Goal: Task Accomplishment & Management: Manage account settings

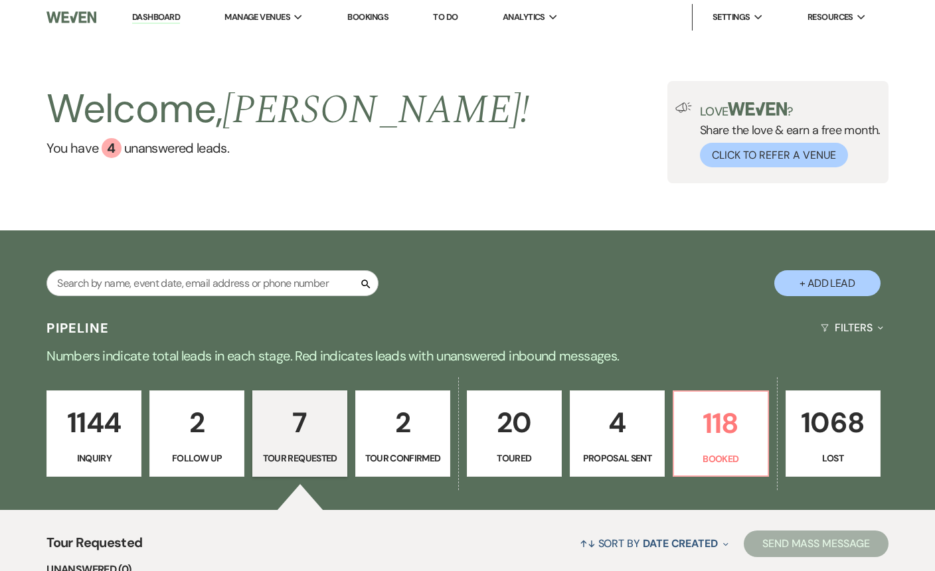
select select "2"
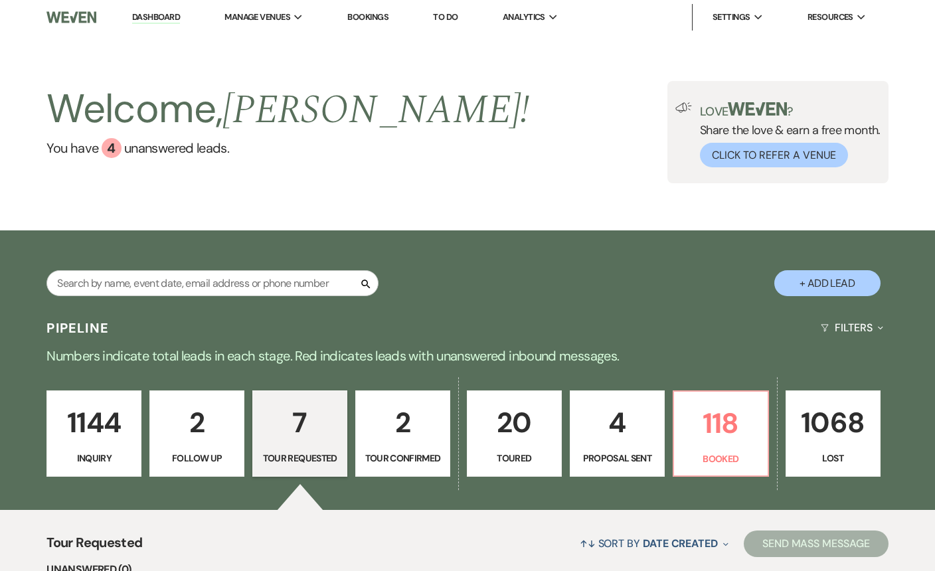
select select "2"
click at [580, 438] on p "4" at bounding box center [618, 423] width 78 height 45
select select "6"
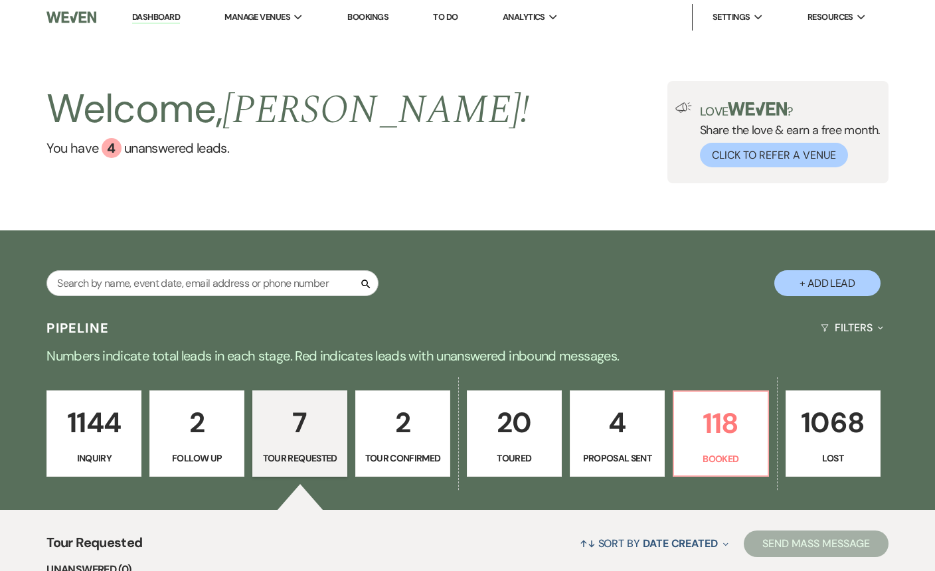
select select "6"
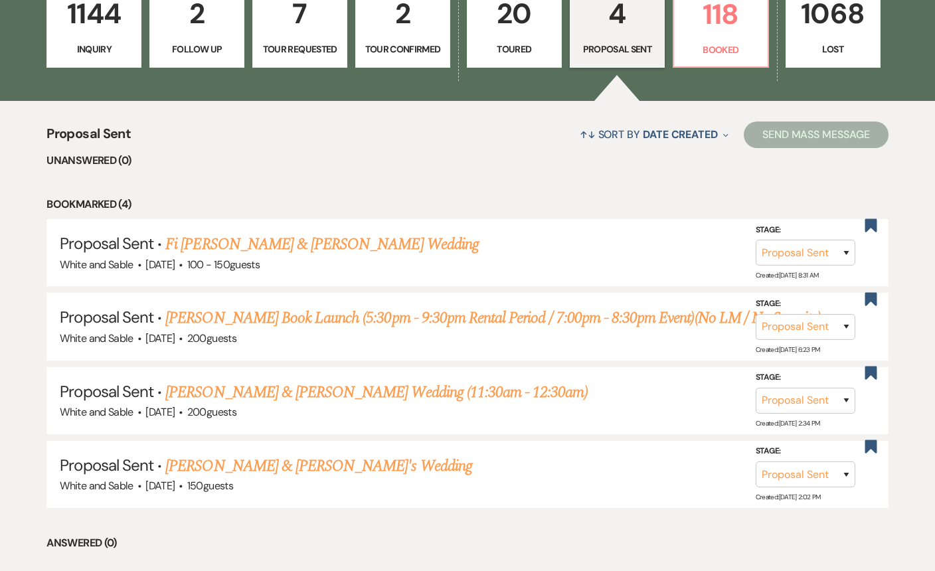
scroll to position [430, 0]
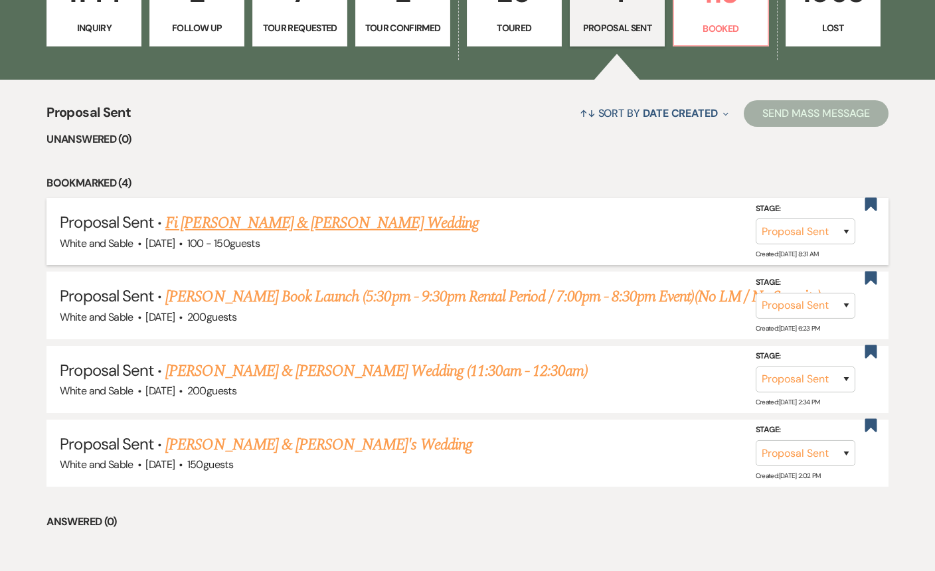
click at [249, 222] on link "Fi [PERSON_NAME] & [PERSON_NAME] Wedding" at bounding box center [322, 223] width 314 height 24
select select "6"
select select "7"
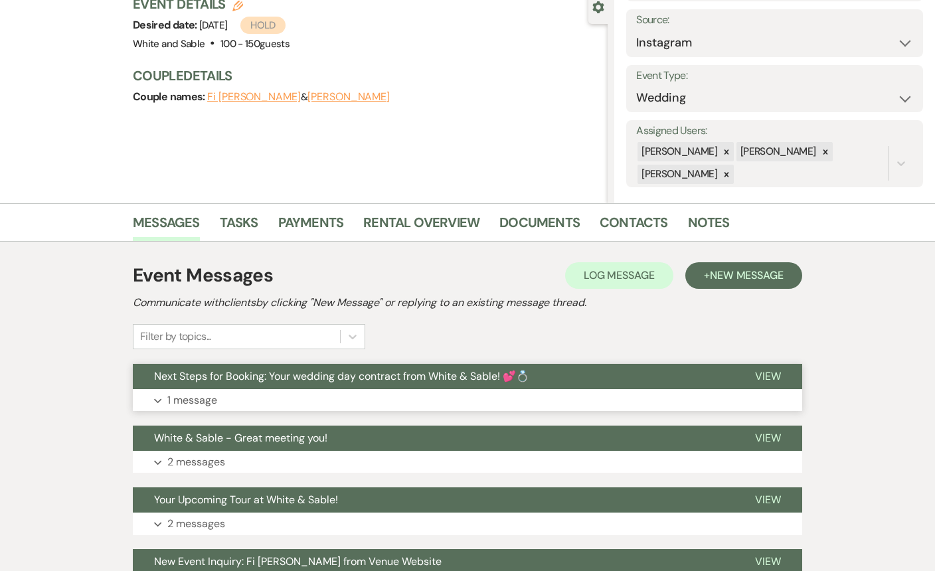
scroll to position [139, 0]
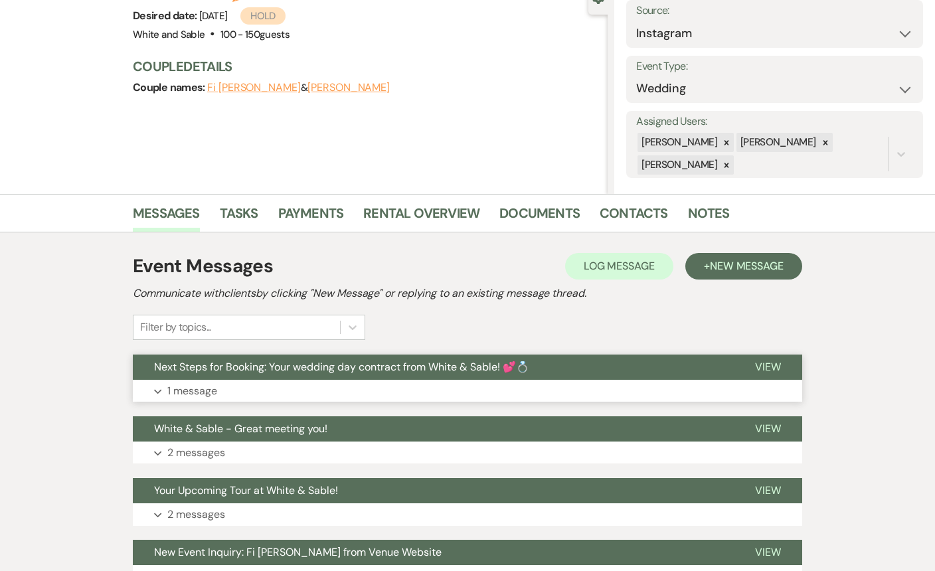
click at [242, 364] on span "Next Steps for Booking: Your wedding day contract from White & Sable! 💕💍" at bounding box center [341, 367] width 375 height 14
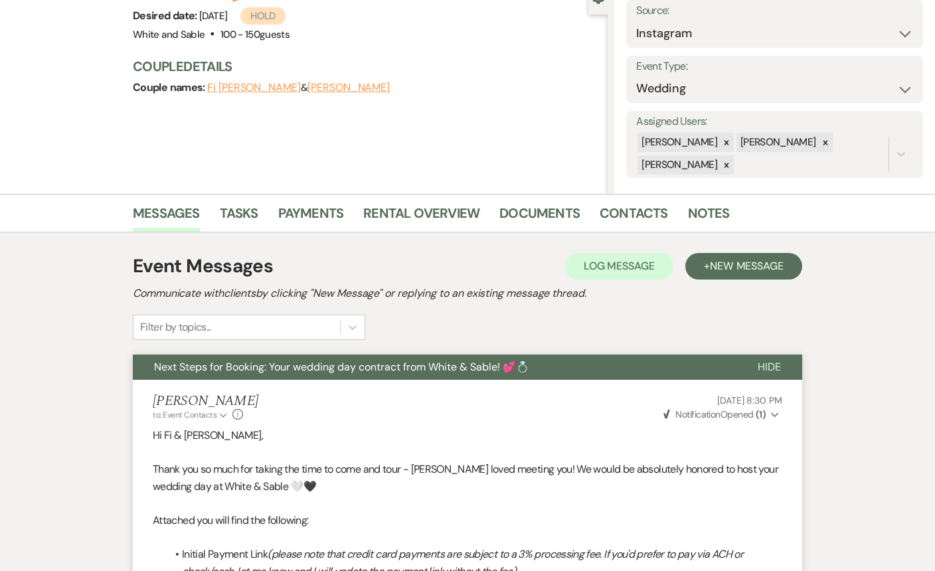
click at [242, 364] on span "Next Steps for Booking: Your wedding day contract from White & Sable! 💕💍" at bounding box center [341, 367] width 375 height 14
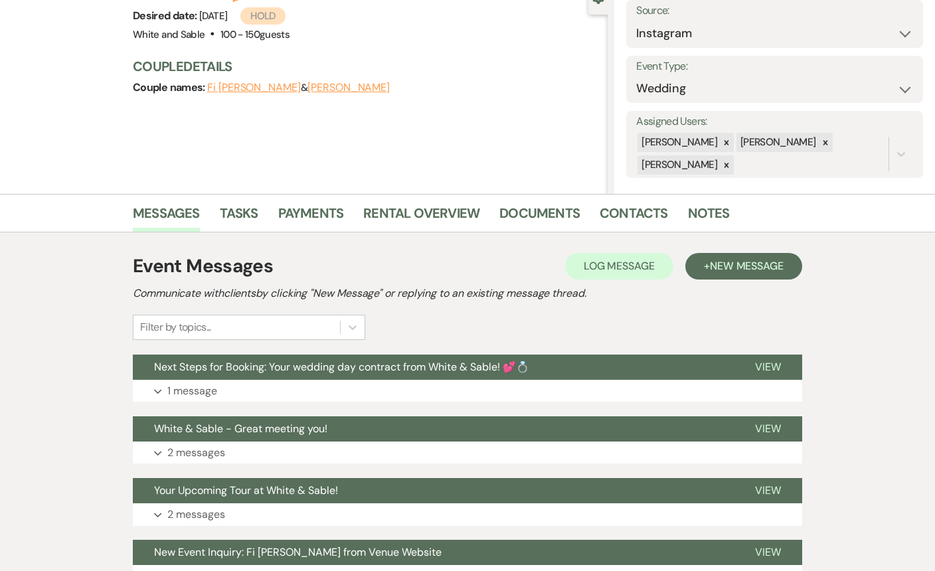
click at [195, 15] on div "Event Details Edit Desired date: [DATE] Hold Venue: White and Sable . 100 - 150…" at bounding box center [370, 47] width 475 height 125
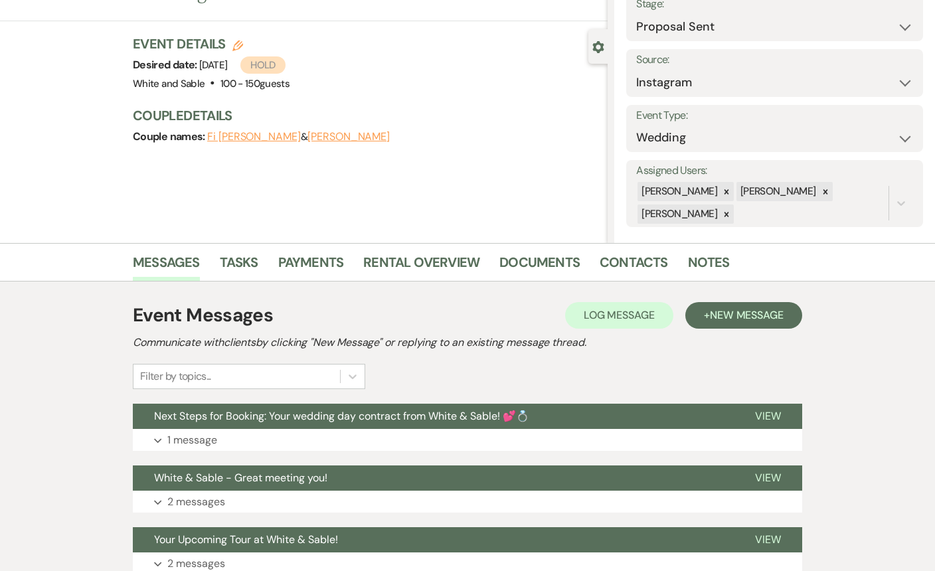
scroll to position [0, 0]
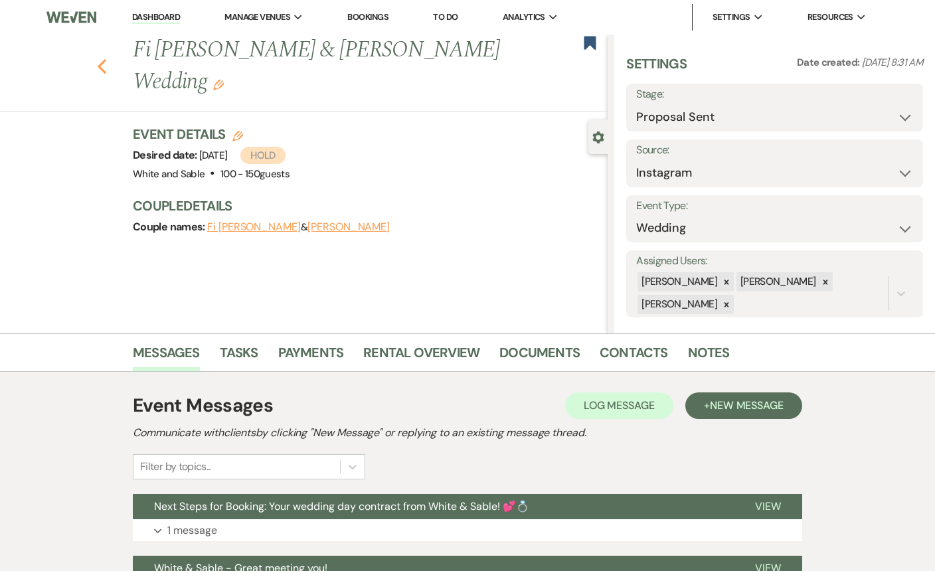
click at [102, 59] on use "button" at bounding box center [102, 66] width 9 height 15
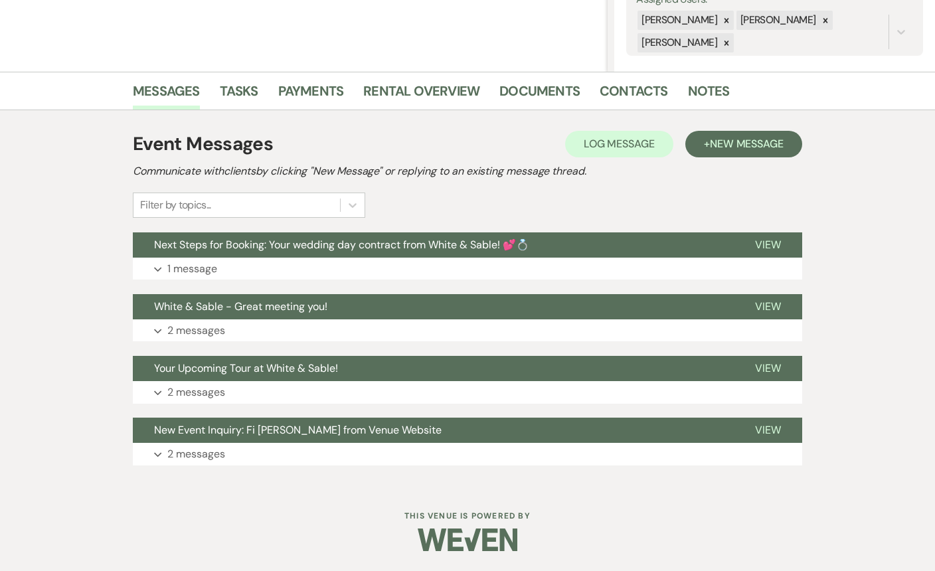
select select "6"
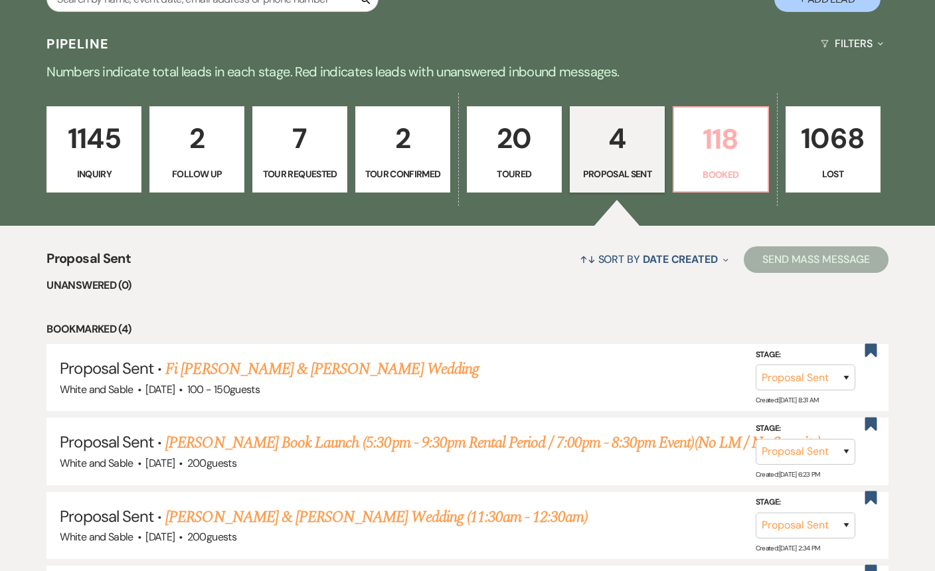
click at [728, 135] on p "118" at bounding box center [721, 139] width 78 height 45
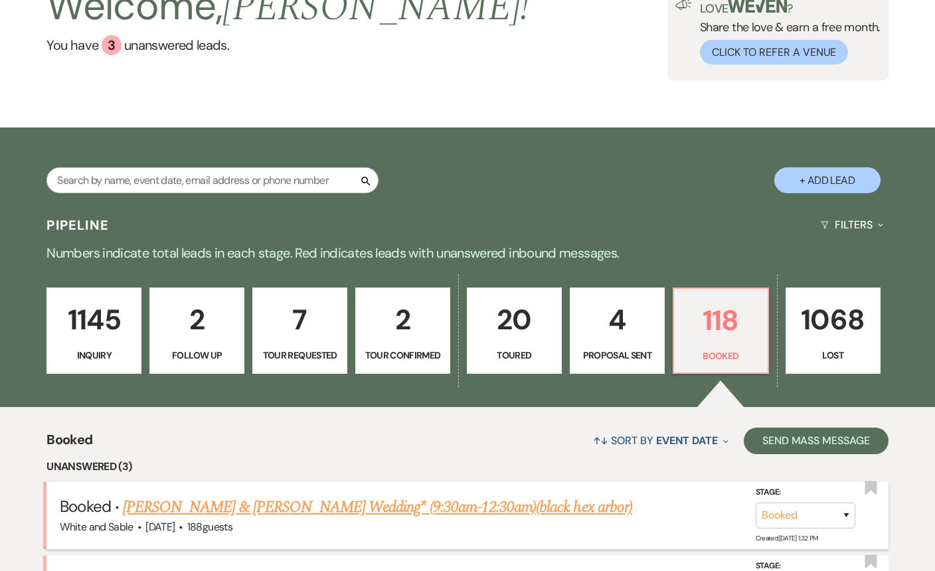
scroll to position [284, 0]
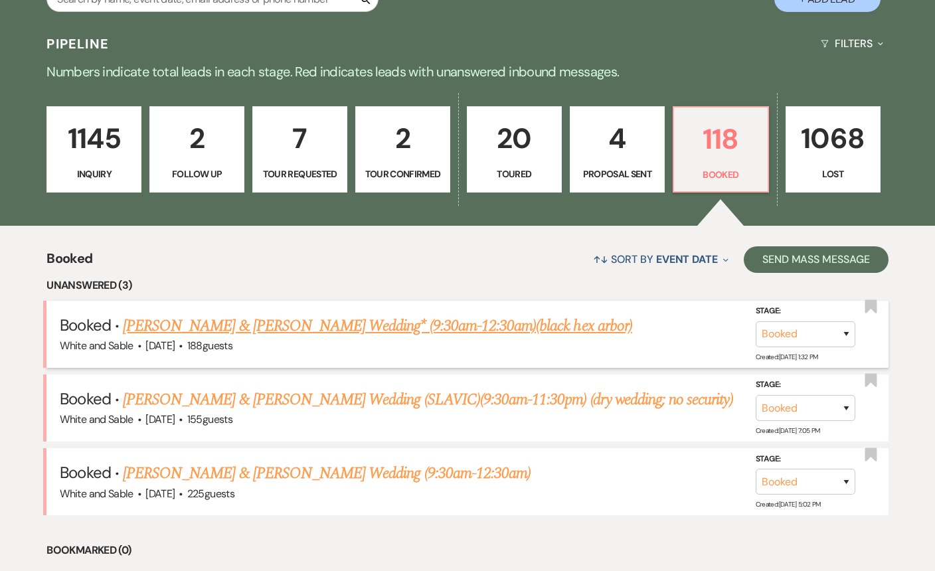
click at [523, 333] on link "[PERSON_NAME] & [PERSON_NAME] Wedding* (9:30am-12:30am)(black hex arbor)" at bounding box center [377, 326] width 509 height 24
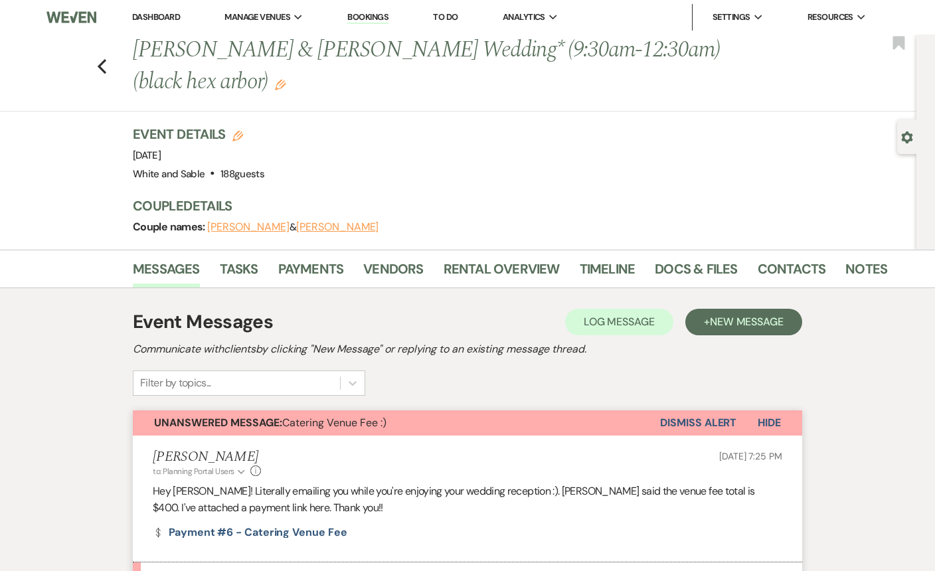
click at [94, 66] on div "Previous [PERSON_NAME] & [PERSON_NAME] Wedding* (9:30am-12:30am)(black hex arbo…" at bounding box center [454, 73] width 923 height 77
click at [114, 59] on div "Previous [PERSON_NAME] & [PERSON_NAME] Wedding* (9:30am-12:30am)(black hex arbo…" at bounding box center [454, 73] width 923 height 77
click at [169, 13] on link "Dashboard" at bounding box center [156, 16] width 48 height 11
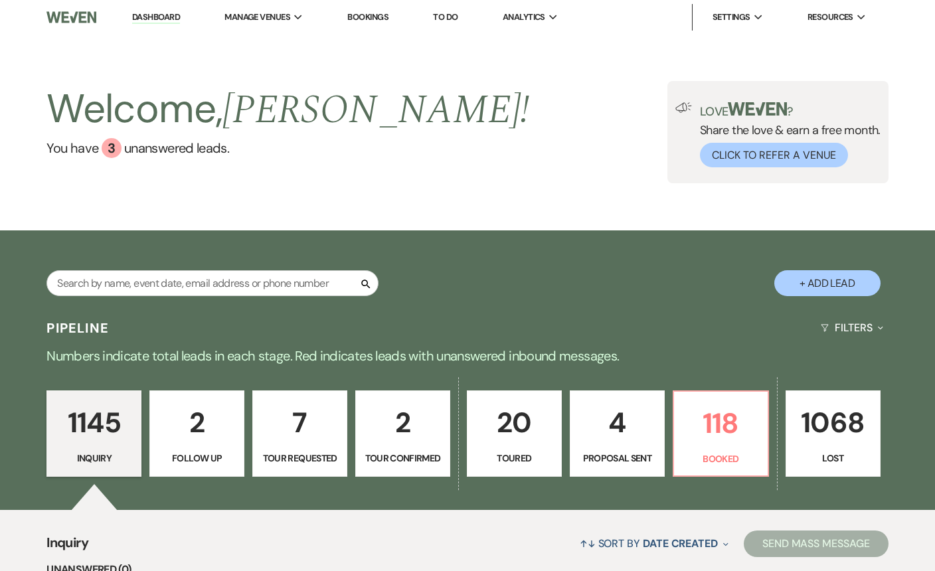
click at [547, 454] on p "Toured" at bounding box center [515, 458] width 78 height 15
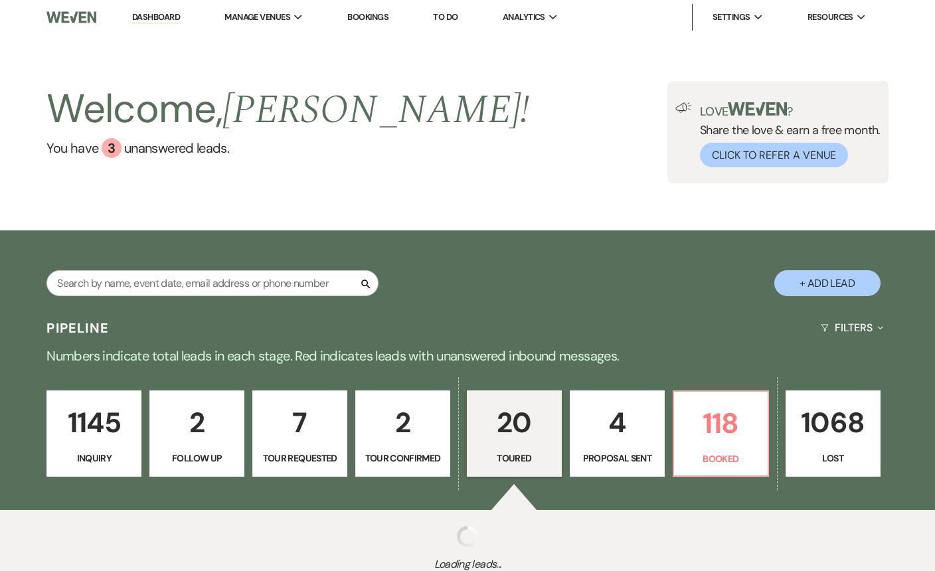
select select "5"
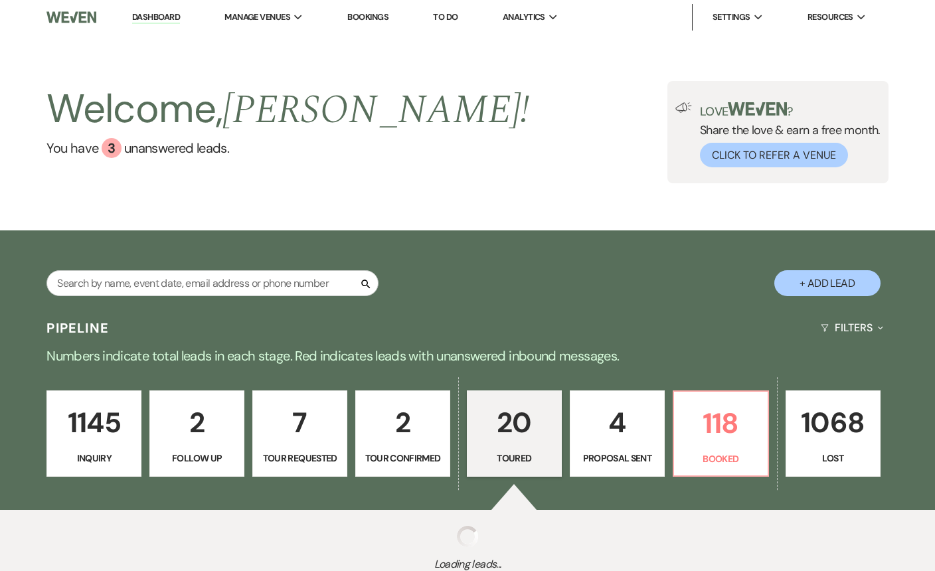
select select "5"
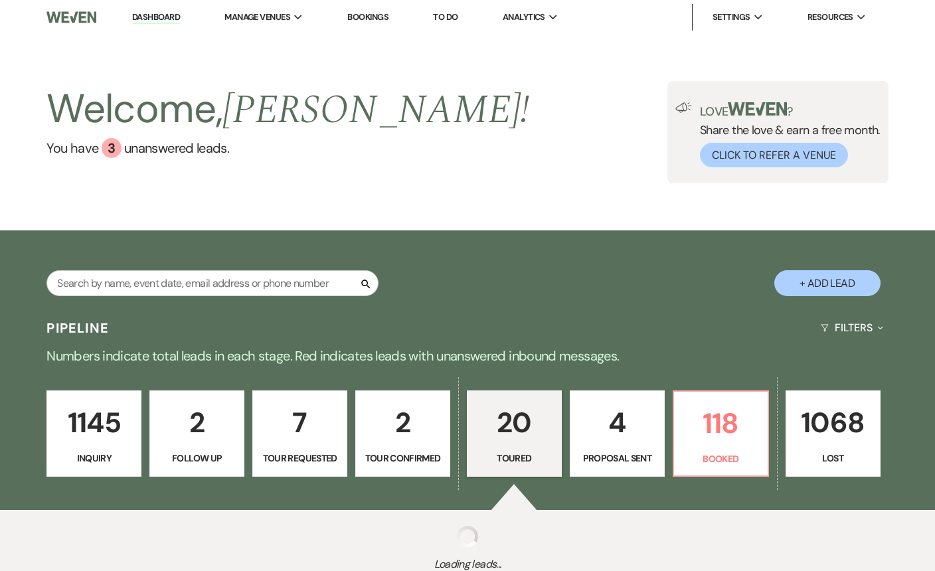
select select "5"
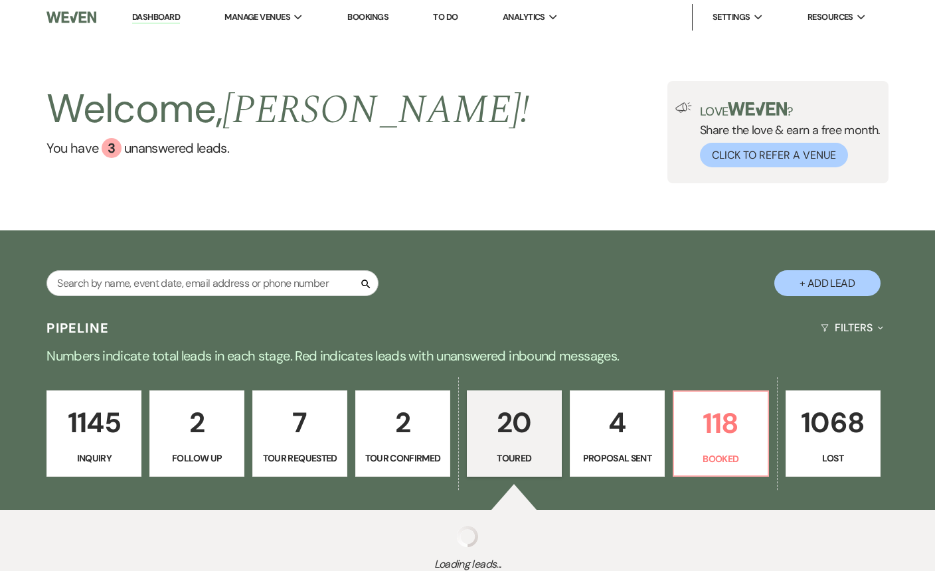
select select "5"
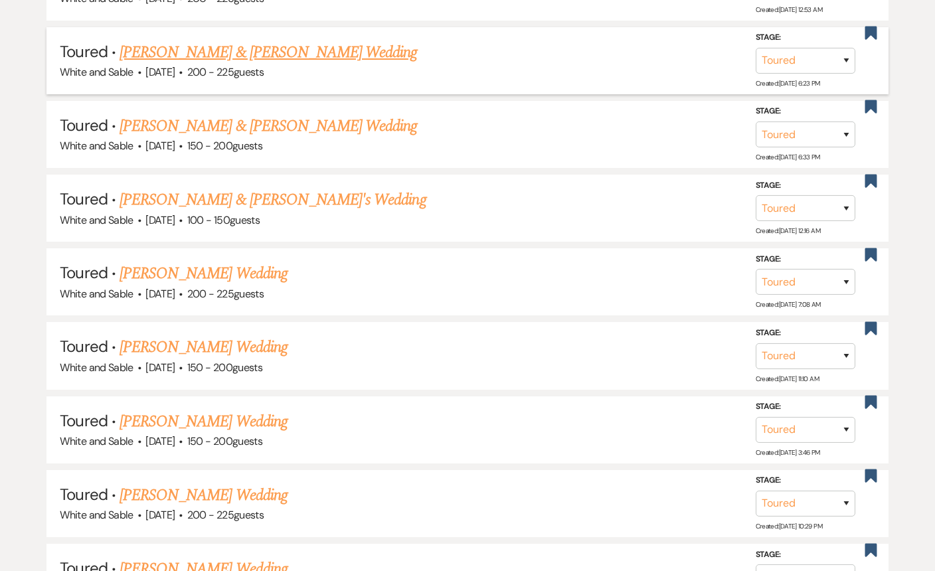
scroll to position [748, 0]
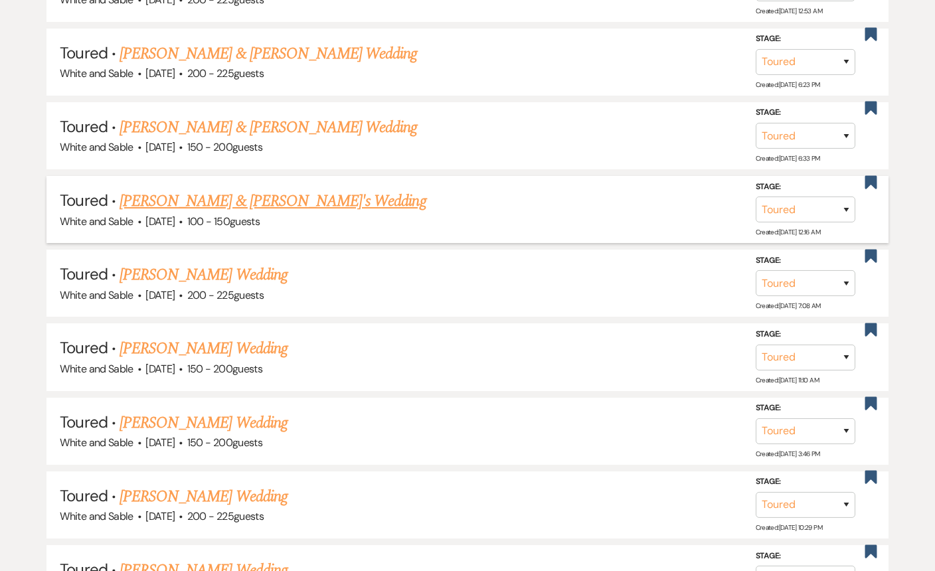
click at [228, 215] on span "100 - 150 guests" at bounding box center [223, 222] width 72 height 14
click at [227, 202] on link "[PERSON_NAME] & [PERSON_NAME]'s Wedding" at bounding box center [273, 201] width 307 height 24
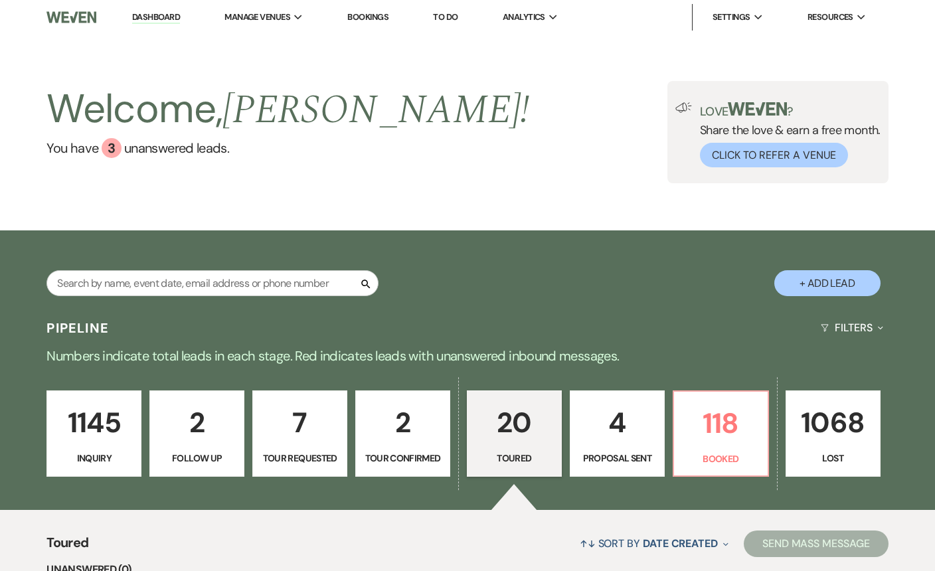
select select "5"
select select "12"
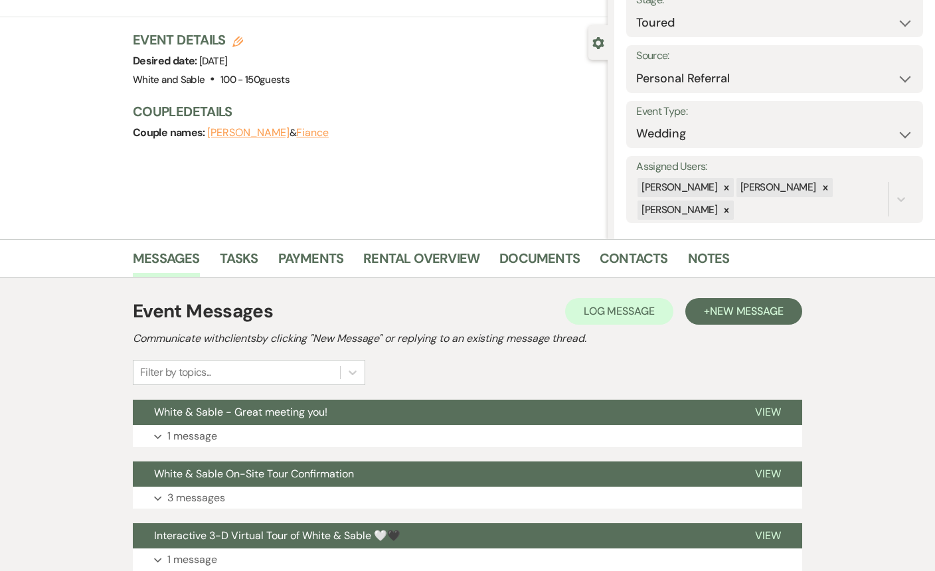
scroll to position [112, 0]
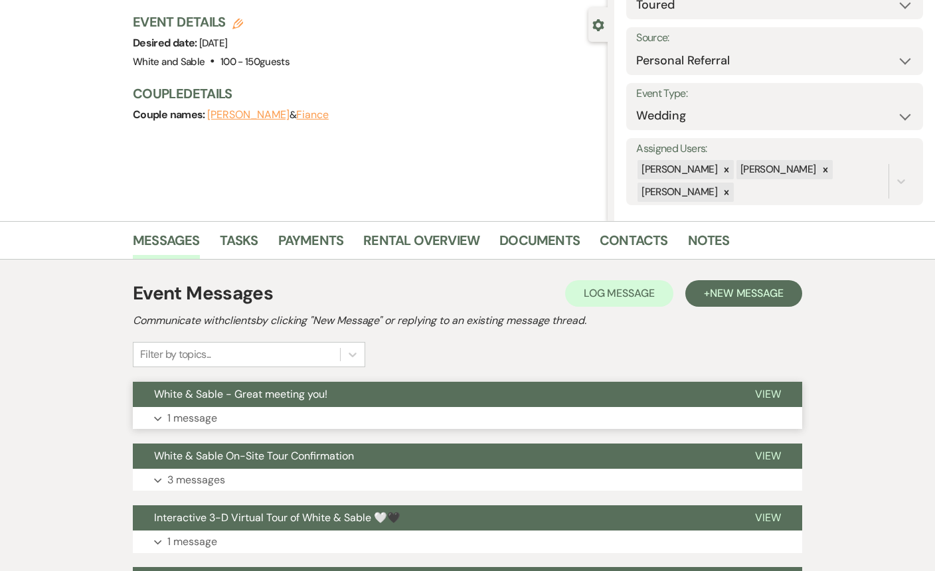
click at [530, 391] on button "White & Sable - Great meeting you!" at bounding box center [433, 394] width 601 height 25
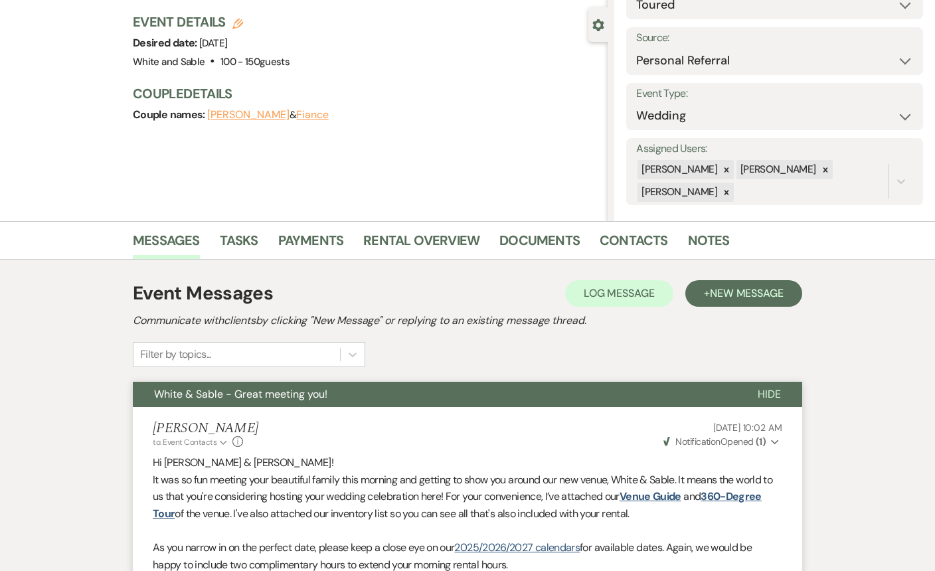
click at [530, 391] on button "White & Sable - Great meeting you!" at bounding box center [435, 394] width 604 height 25
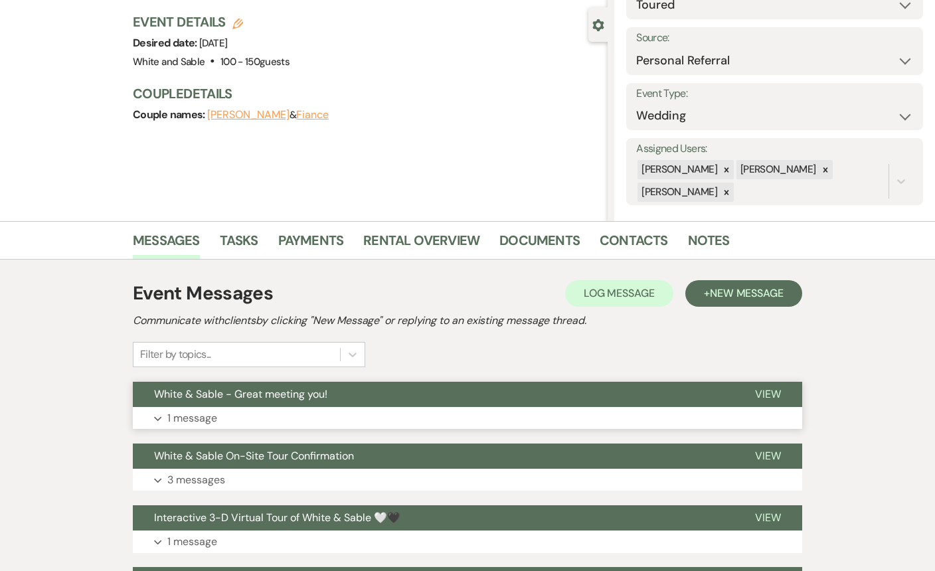
scroll to position [0, 0]
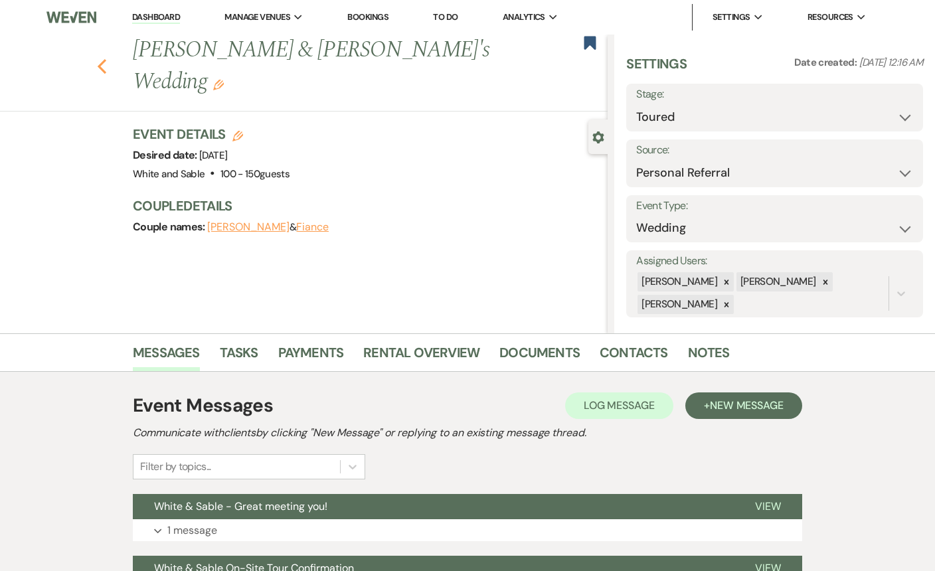
click at [102, 59] on use "button" at bounding box center [102, 66] width 9 height 15
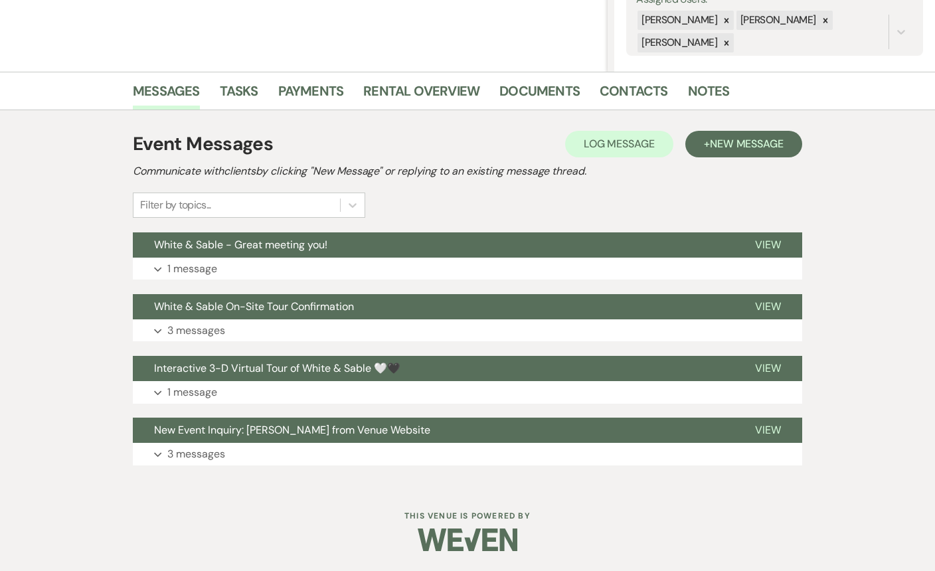
select select "5"
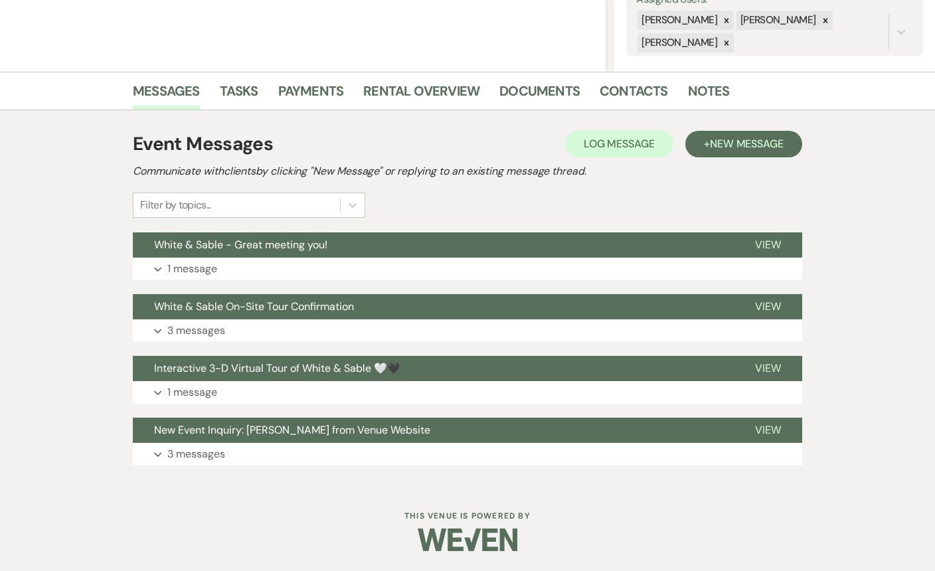
select select "5"
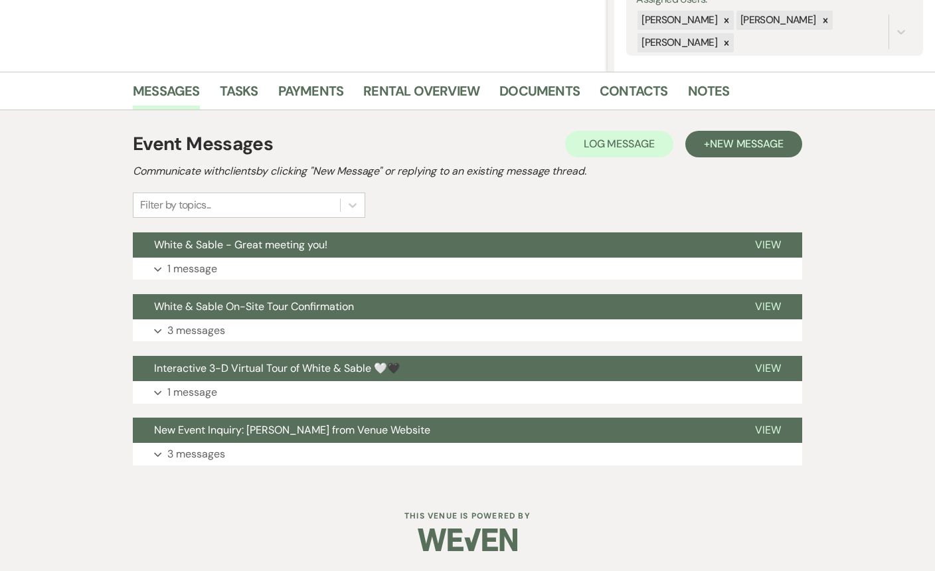
select select "5"
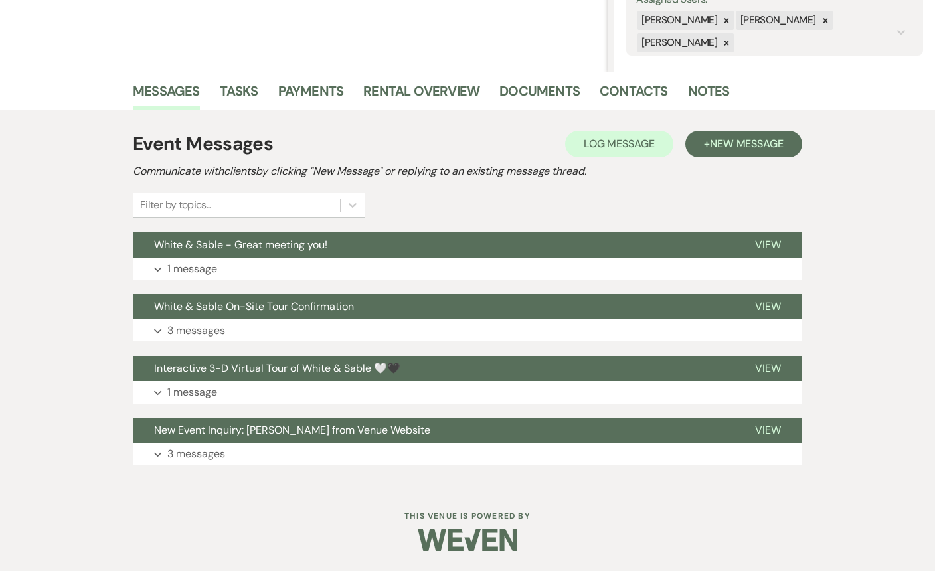
select select "5"
